Goal: Use online tool/utility: Utilize a website feature to perform a specific function

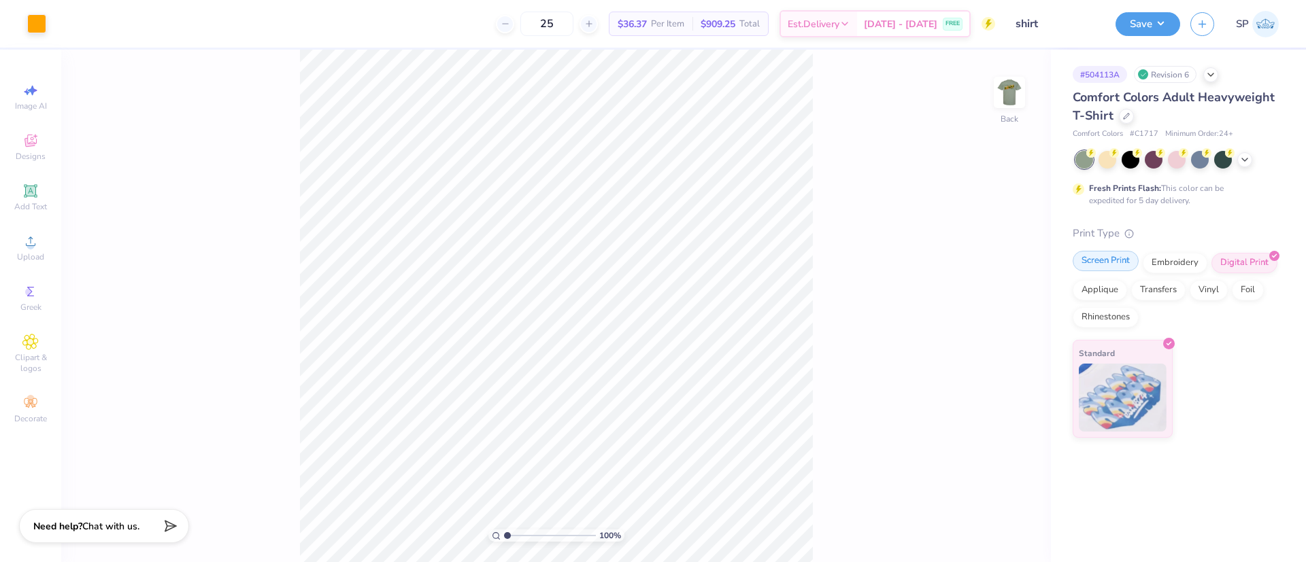
click at [1088, 258] on div "Screen Print" at bounding box center [1106, 261] width 66 height 20
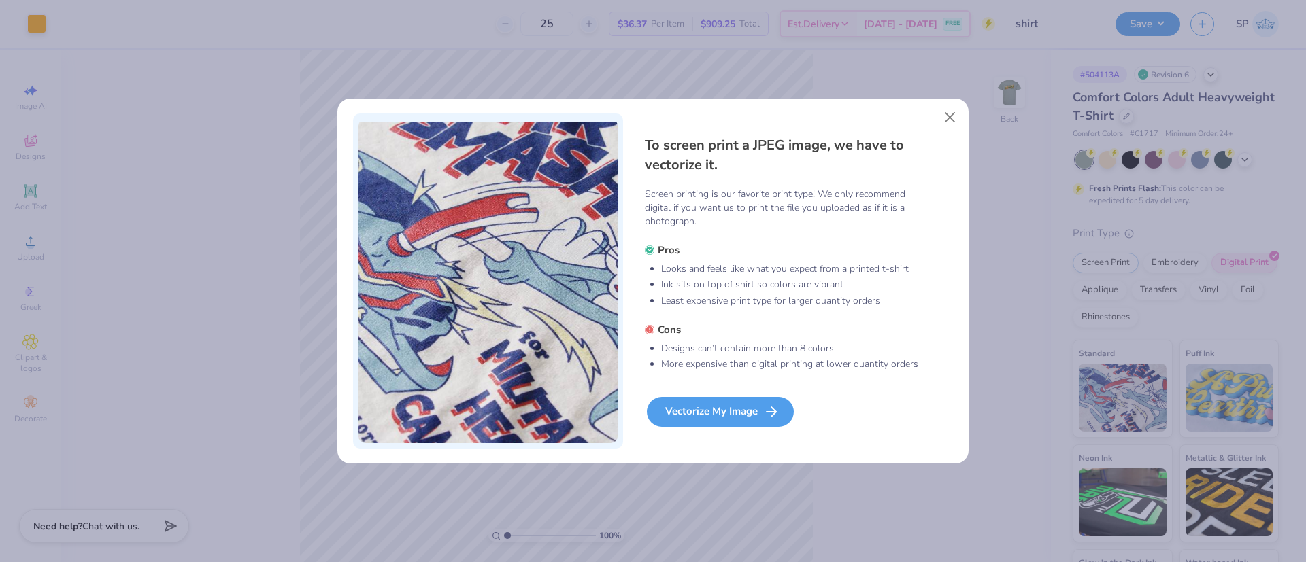
click at [705, 412] on div "Vectorize My Image" at bounding box center [720, 412] width 147 height 30
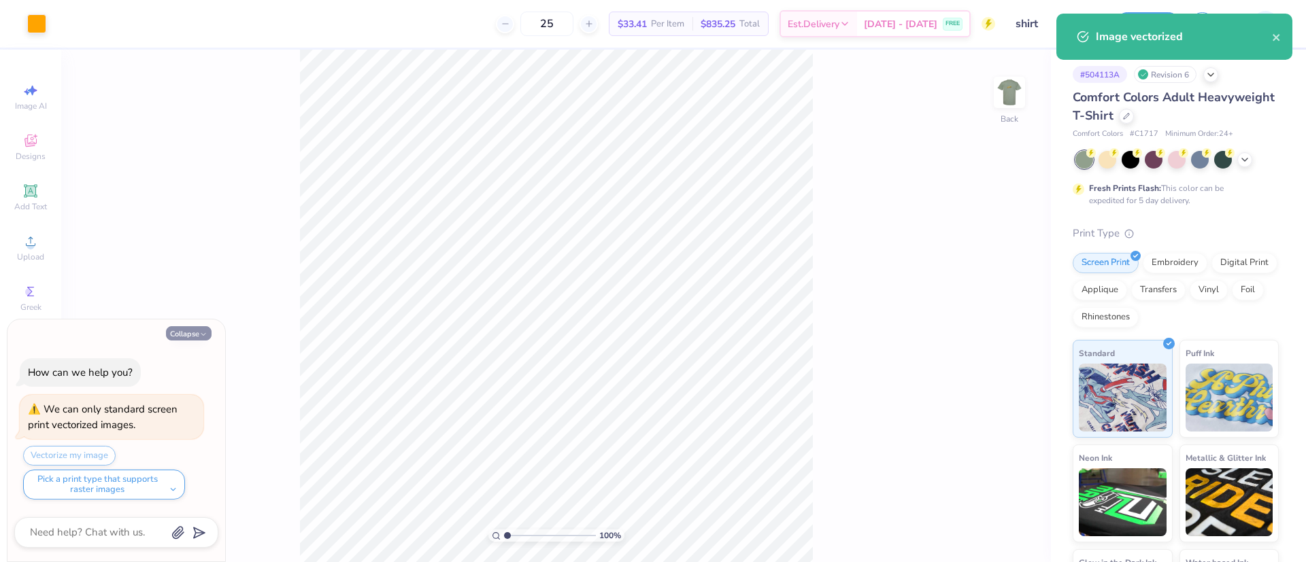
click at [203, 329] on button "Collapse" at bounding box center [189, 333] width 46 height 14
type textarea "x"
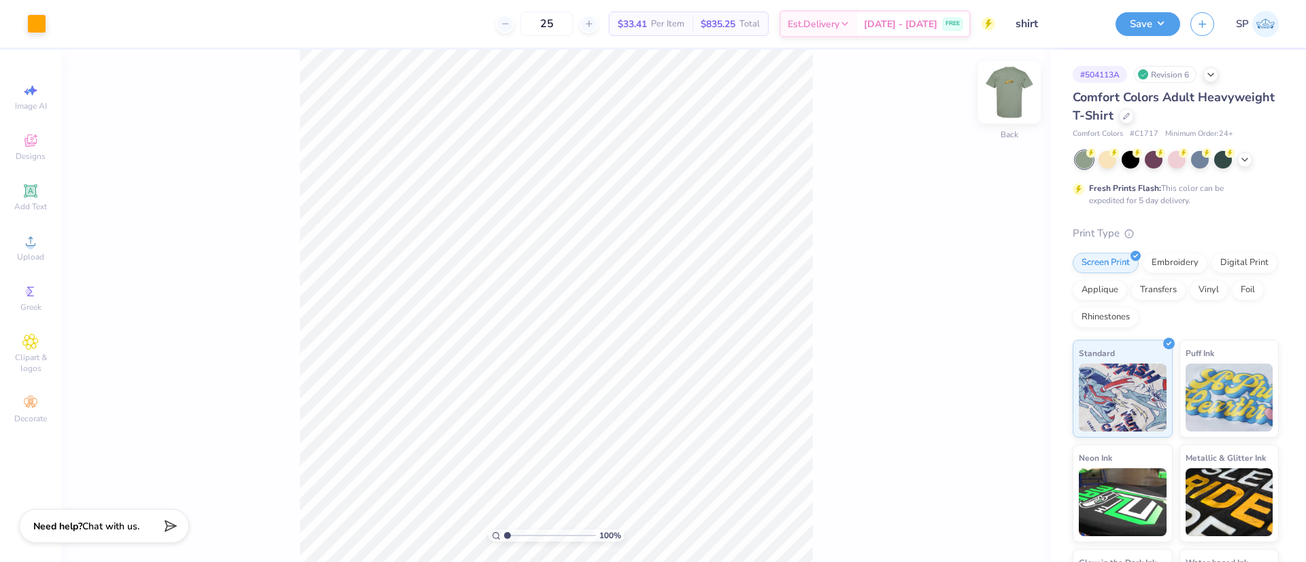
click at [1001, 95] on img at bounding box center [1009, 92] width 54 height 54
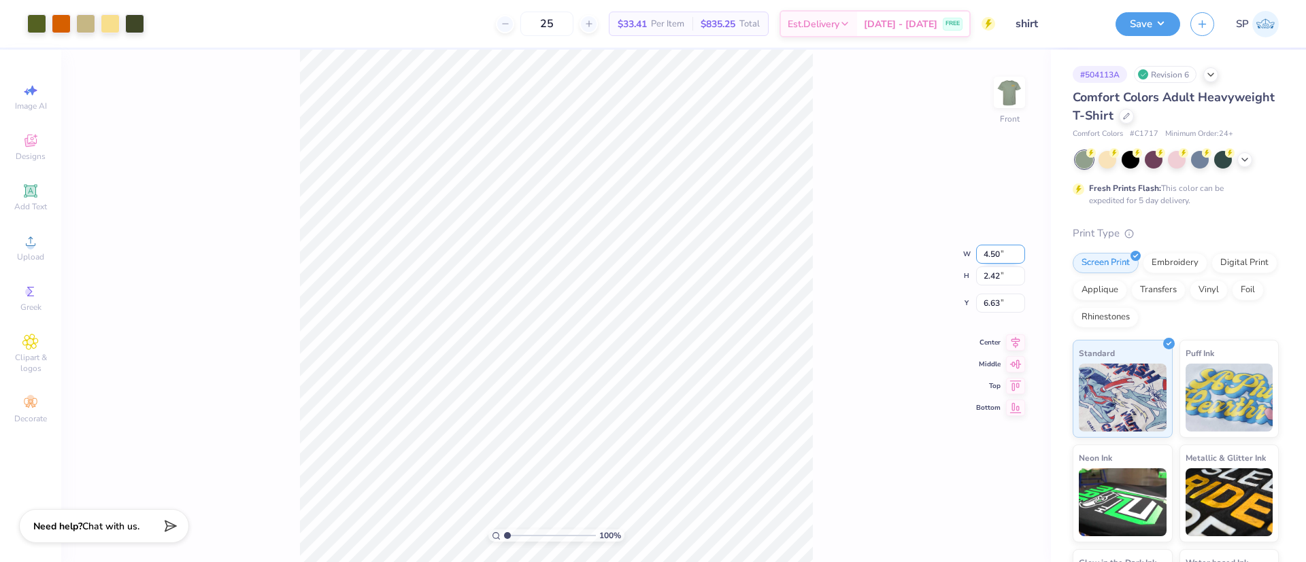
click at [996, 248] on input "4.50" at bounding box center [1000, 254] width 49 height 19
type input "8.00"
type input "4.29"
type input "5.69"
